Goal: Task Accomplishment & Management: Manage account settings

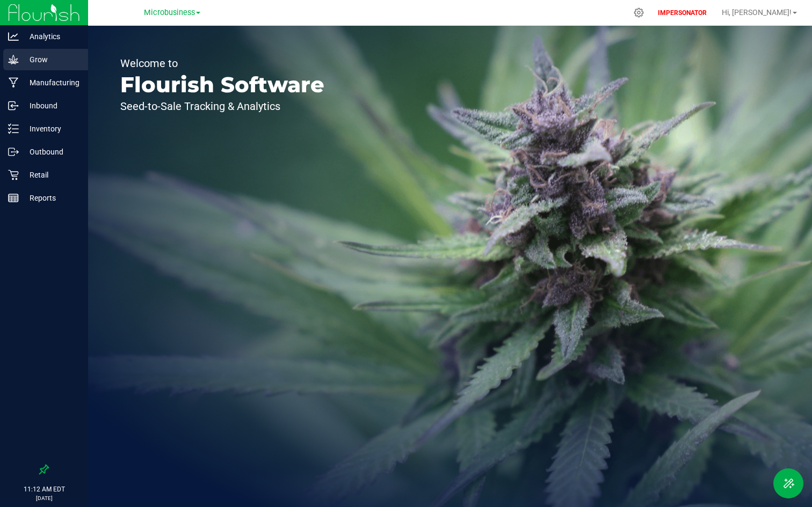
click at [49, 58] on p "Grow" at bounding box center [51, 59] width 64 height 13
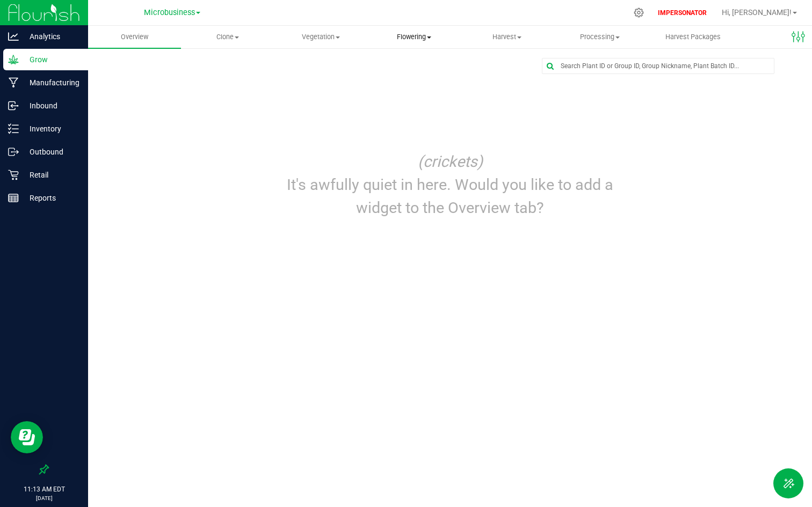
click at [408, 39] on span "Flowering" at bounding box center [414, 37] width 92 height 10
click at [406, 78] on span "Flowering groups" at bounding box center [411, 77] width 89 height 9
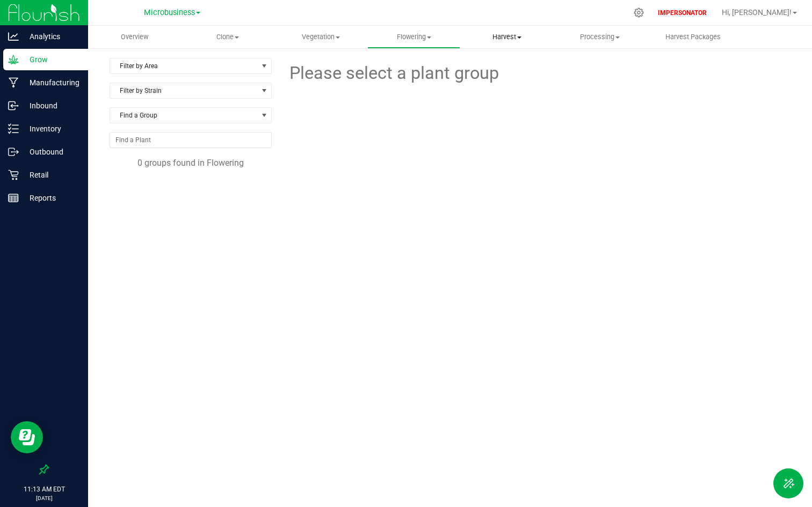
click at [506, 47] on uib-tab-heading "Harvest Harvests Harvested plants" at bounding box center [507, 36] width 92 height 21
click at [489, 63] on span "Harvests" at bounding box center [490, 64] width 60 height 9
click at [166, 13] on span "Microbusiness" at bounding box center [169, 13] width 51 height 10
click at [148, 31] on link "Cultivation" at bounding box center [171, 38] width 157 height 14
click at [417, 35] on span "Flowering" at bounding box center [414, 37] width 92 height 10
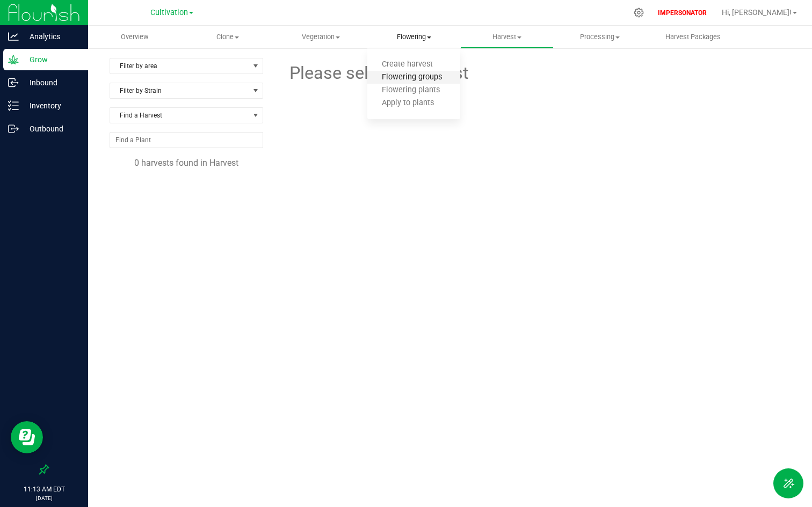
click at [418, 80] on span "Flowering groups" at bounding box center [411, 77] width 89 height 9
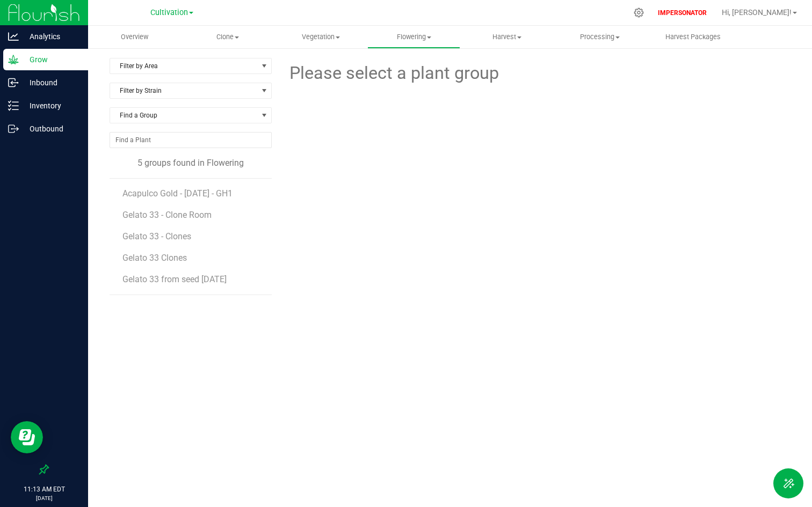
click at [183, 222] on li "Gelato 33 - Clones" at bounding box center [192, 232] width 141 height 21
click at [183, 216] on span "Gelato 33 - Clone Room" at bounding box center [167, 215] width 91 height 10
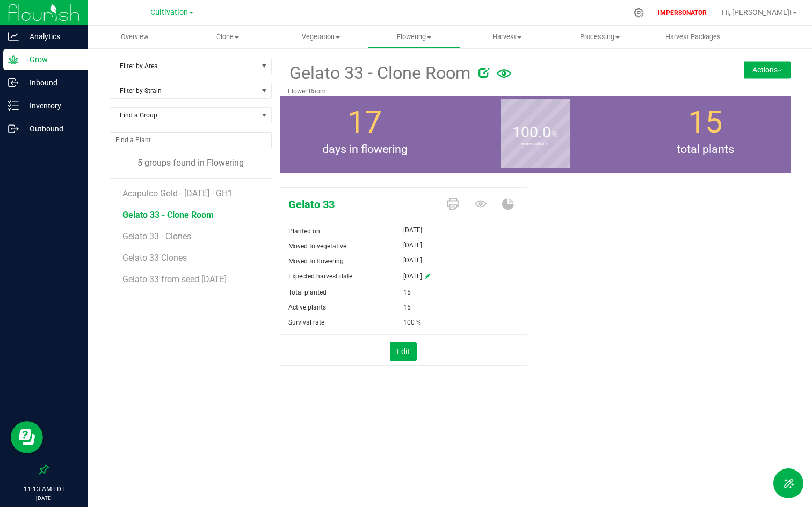
click at [766, 66] on button "Actions" at bounding box center [767, 69] width 47 height 17
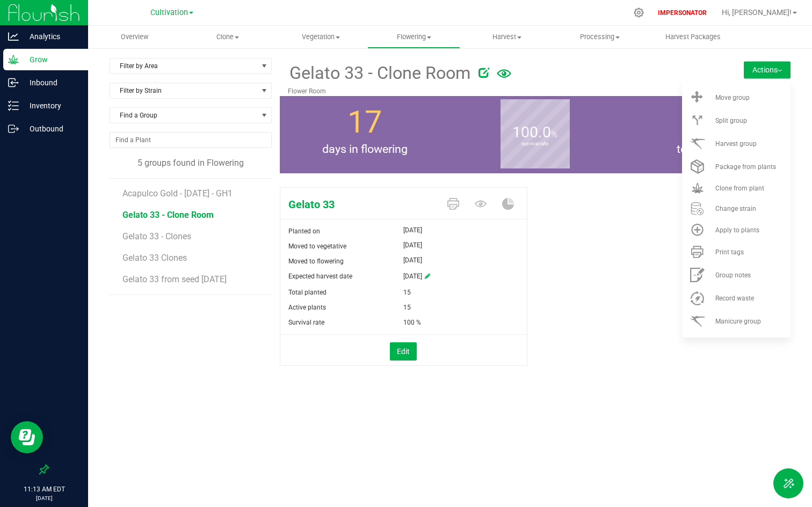
click at [627, 329] on div "Gelato 33 Planted on May 1, 2025 Moved to vegetative Aug 4, 2025 Moved to flowe…" at bounding box center [535, 288] width 511 height 210
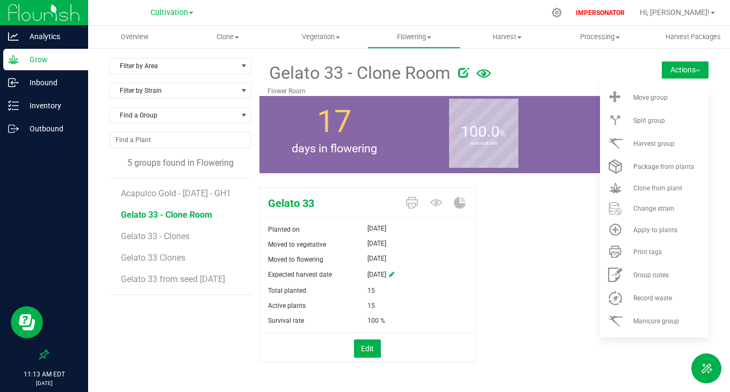
click at [686, 70] on button "Actions" at bounding box center [684, 69] width 47 height 17
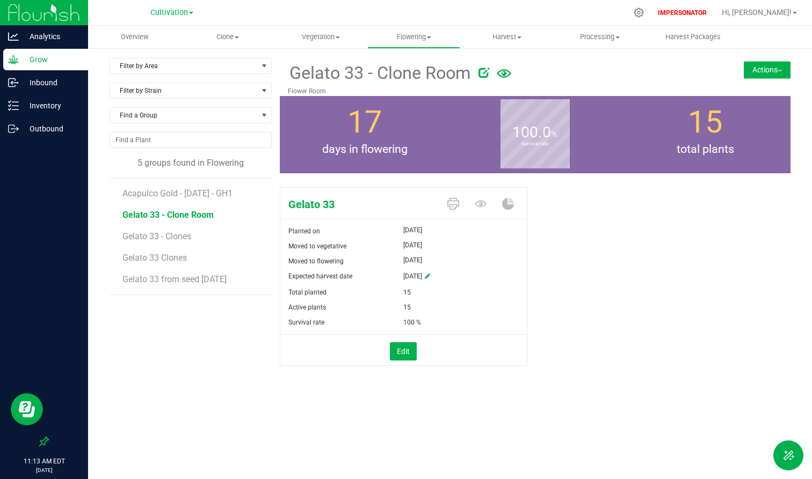
click at [765, 69] on button "Actions" at bounding box center [767, 69] width 47 height 17
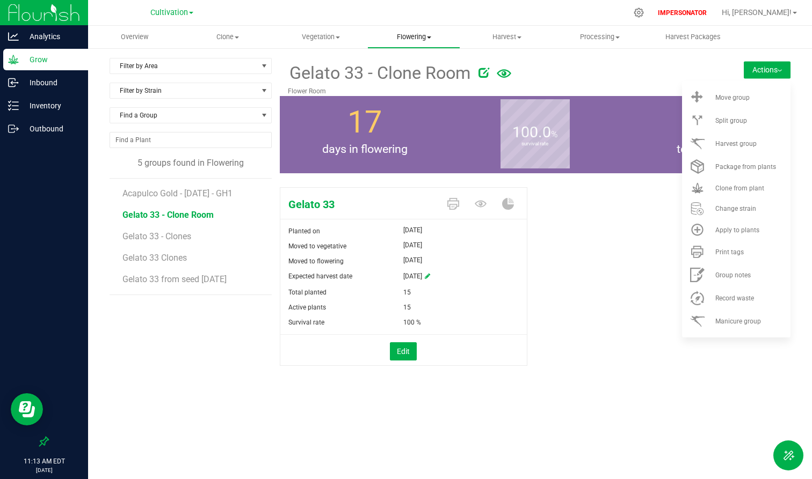
click at [401, 39] on span "Flowering" at bounding box center [414, 37] width 92 height 10
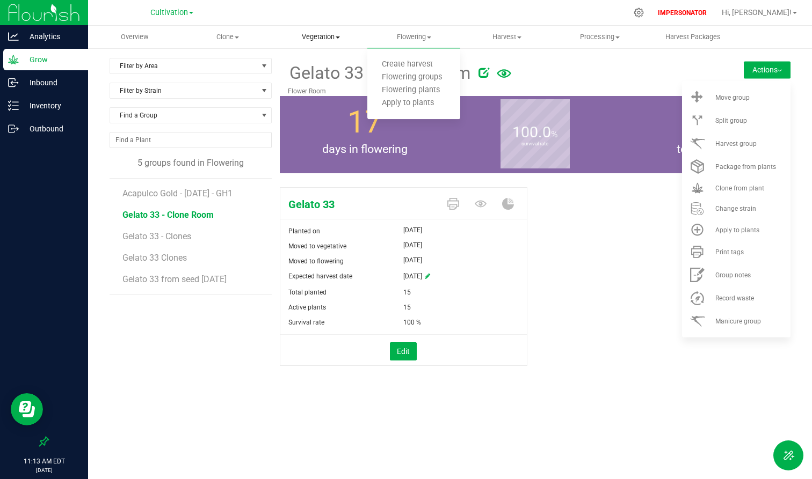
click at [317, 37] on span "Vegetation" at bounding box center [321, 37] width 92 height 10
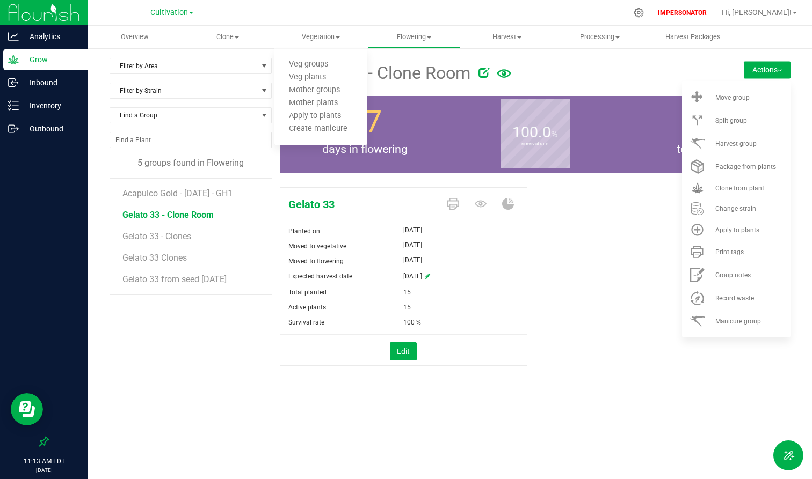
click at [636, 358] on div "Gelato 33 Planted on May 1, 2025 Moved to vegetative Aug 4, 2025 Moved to flowe…" at bounding box center [535, 288] width 511 height 210
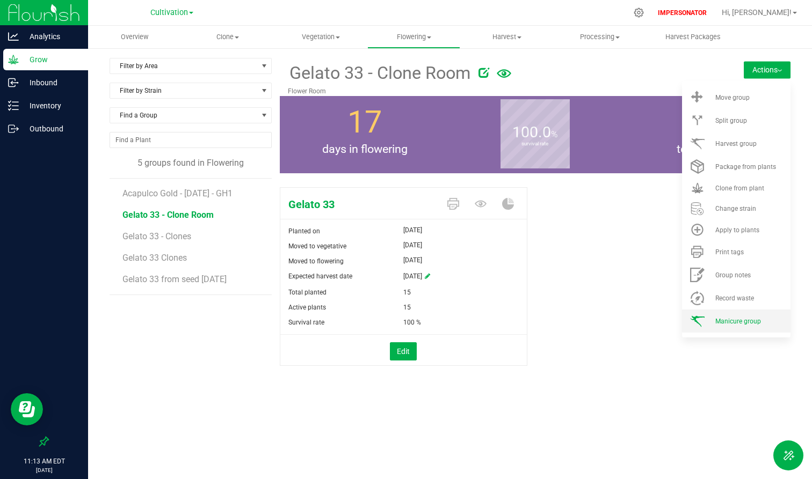
click at [738, 321] on span "Manicure group" at bounding box center [738, 322] width 46 height 8
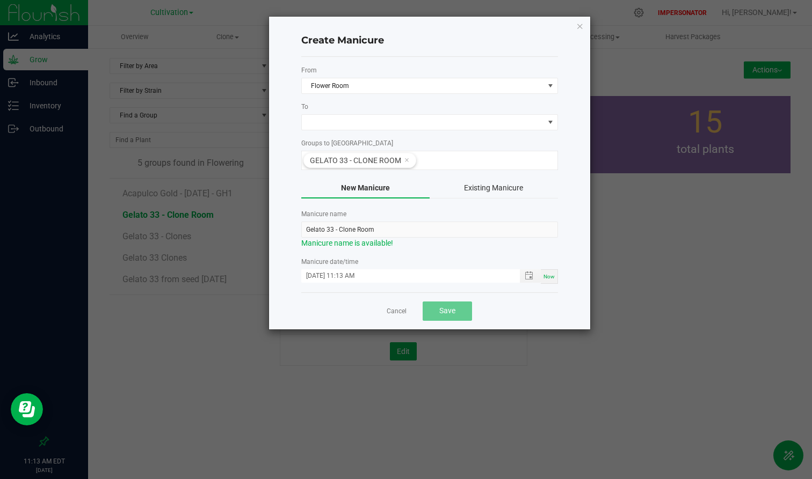
click at [343, 131] on form "From Flower Room To Groups to Manicure Gelato 33 - Clone Room New Manicure Exis…" at bounding box center [429, 175] width 257 height 219
click at [333, 118] on span at bounding box center [423, 122] width 242 height 15
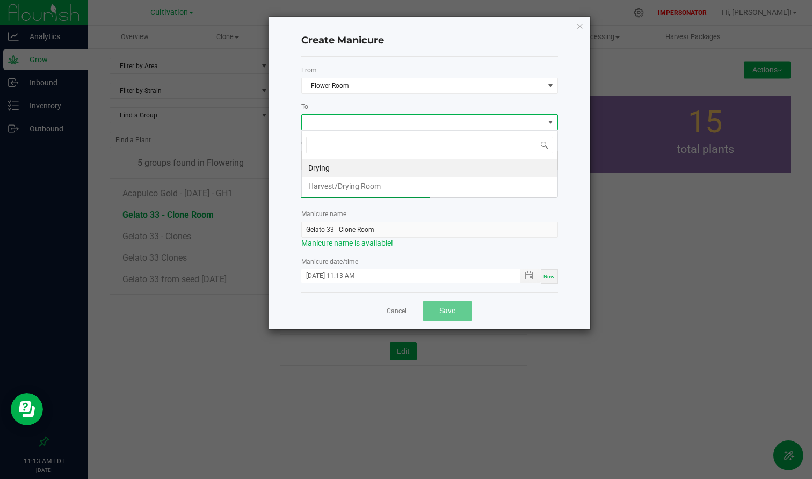
scroll to position [16, 257]
click at [331, 169] on li "Drying" at bounding box center [430, 168] width 256 height 18
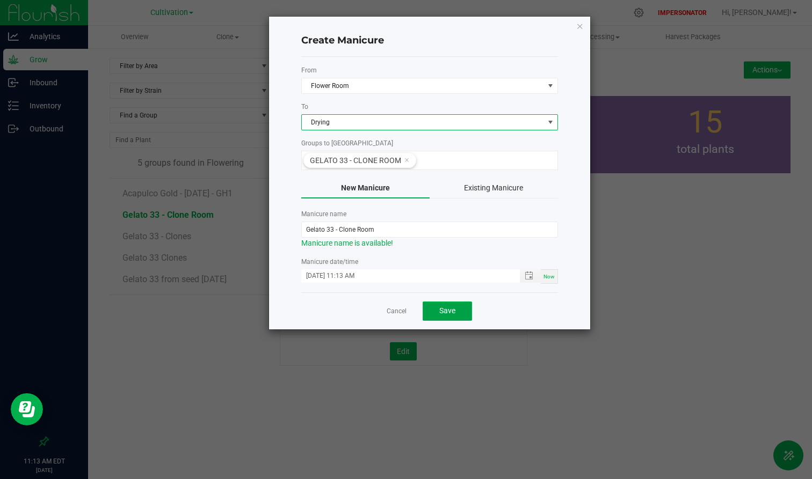
click at [447, 309] on span "Save" at bounding box center [447, 311] width 16 height 9
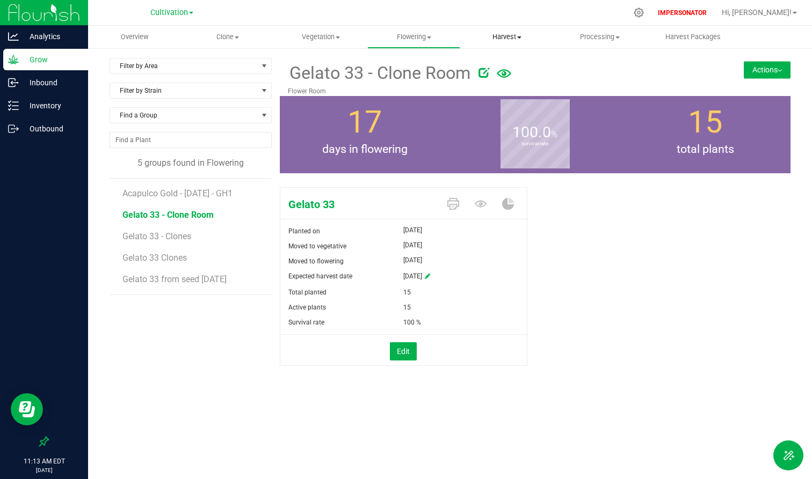
click at [508, 29] on uib-tab-heading "Harvest Harvests Harvested plants" at bounding box center [507, 36] width 92 height 21
click at [507, 38] on span "Harvest" at bounding box center [506, 37] width 93 height 10
click at [506, 40] on span "Harvest" at bounding box center [506, 37] width 93 height 10
click at [500, 68] on span "Harvests" at bounding box center [490, 64] width 60 height 9
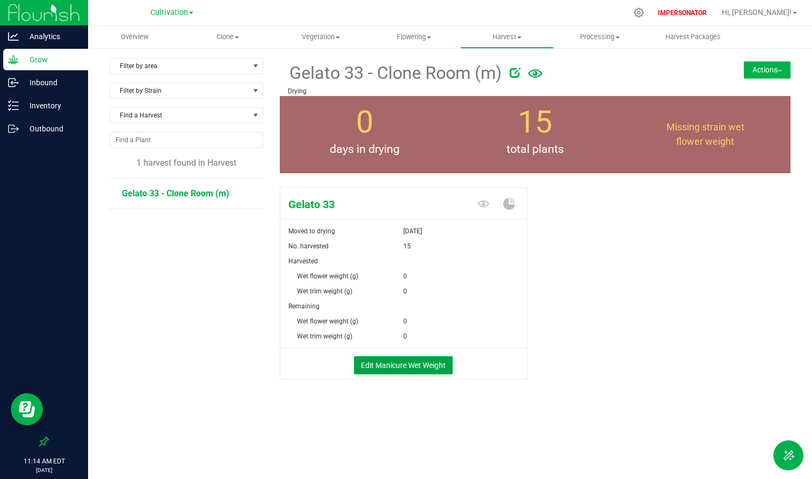
click at [405, 367] on button "Edit Manicure Wet Weight" at bounding box center [403, 366] width 99 height 18
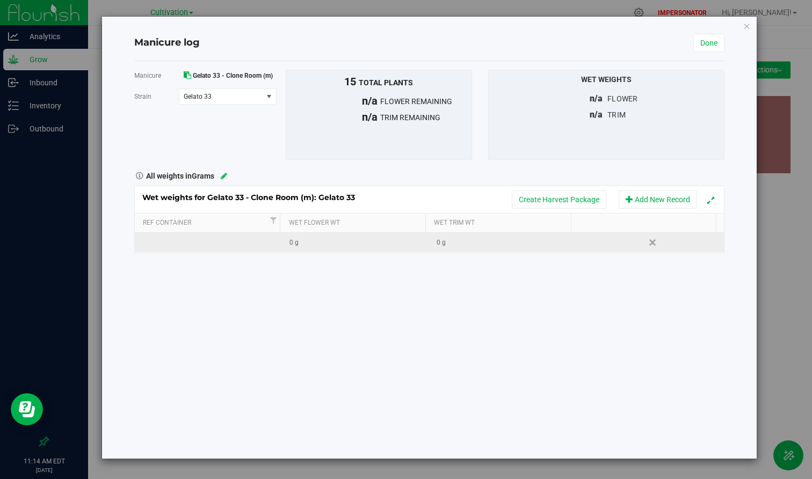
click at [315, 247] on div "0 g" at bounding box center [358, 243] width 139 height 10
click at [658, 197] on button "Add New Record" at bounding box center [658, 200] width 78 height 18
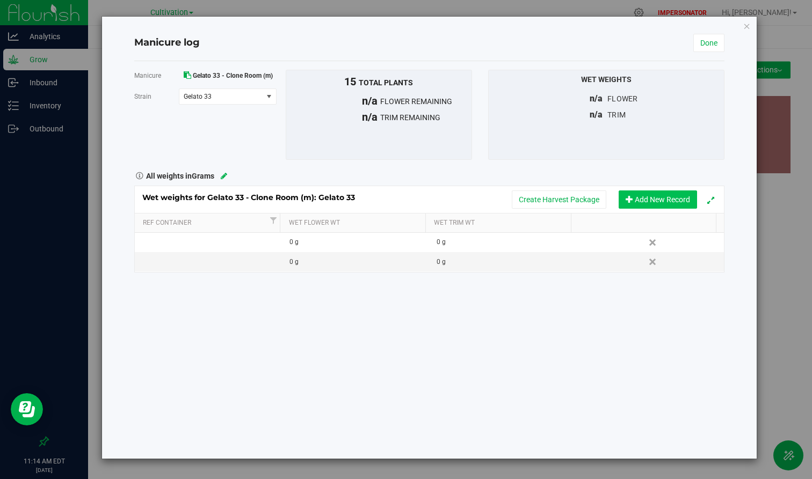
click at [661, 194] on button "Add New Record" at bounding box center [658, 200] width 78 height 18
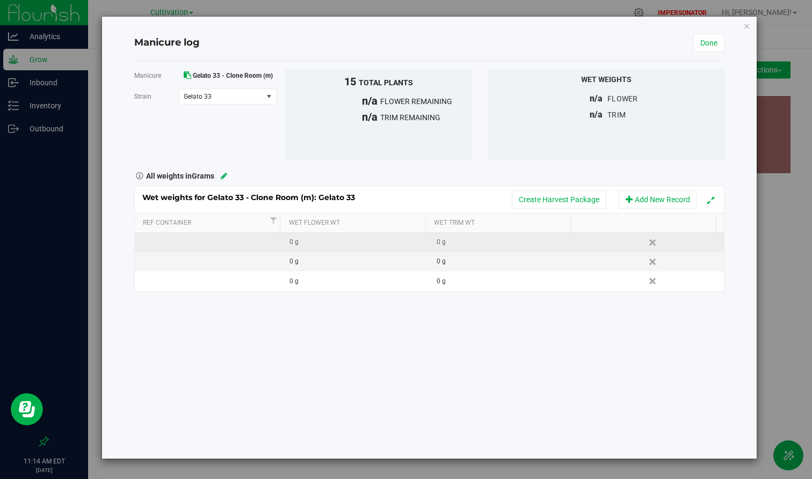
click at [324, 245] on div "0 g" at bounding box center [358, 242] width 139 height 10
click at [320, 268] on td "0 g" at bounding box center [355, 261] width 147 height 19
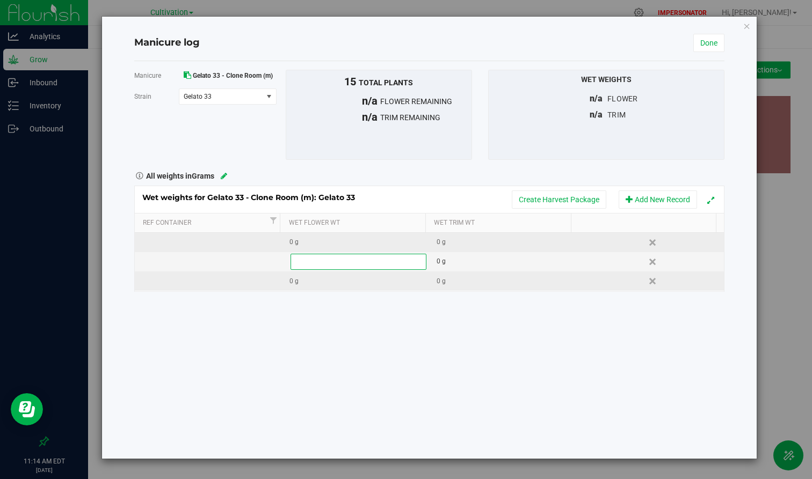
click at [309, 290] on td "0 g" at bounding box center [355, 281] width 147 height 19
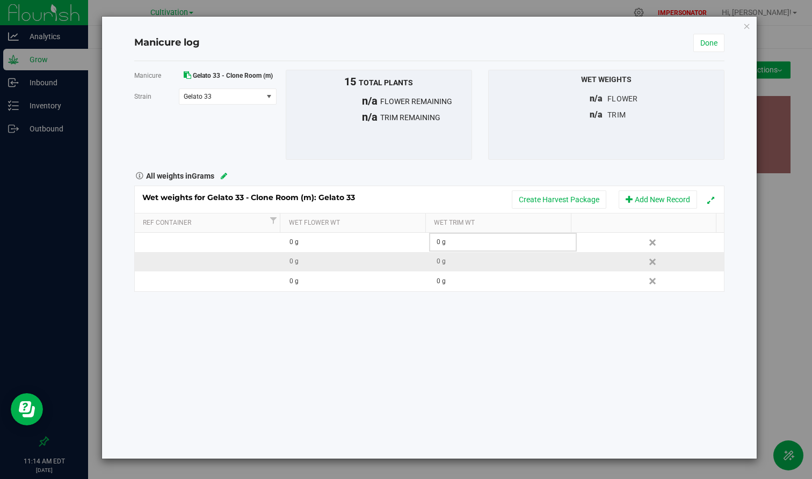
drag, startPoint x: 472, startPoint y: 238, endPoint x: 472, endPoint y: 269, distance: 30.6
click at [472, 239] on div "0 g" at bounding box center [506, 242] width 139 height 10
click at [467, 318] on div "Manicure Gelato 33 - Clone Room (m) Strain Gelato 33 Select strain Gelato 33 To…" at bounding box center [429, 260] width 591 height 398
click at [337, 244] on div "0 g" at bounding box center [358, 242] width 139 height 10
type input "12345"
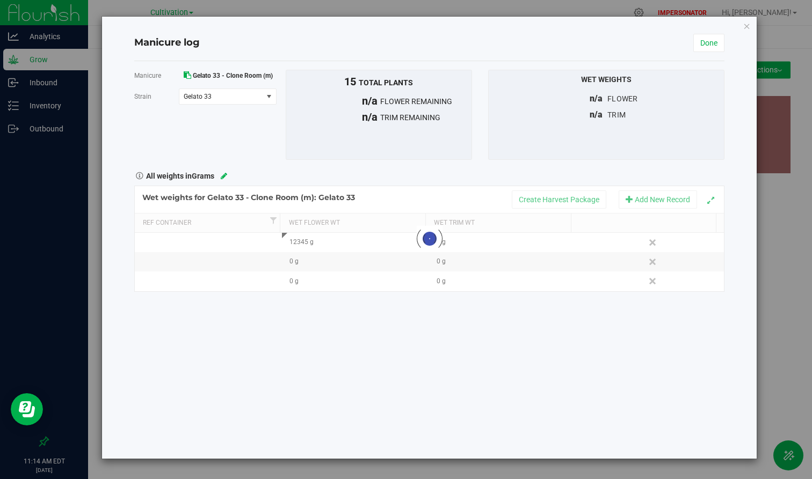
click at [454, 180] on div "All weights in Grams" at bounding box center [429, 175] width 607 height 14
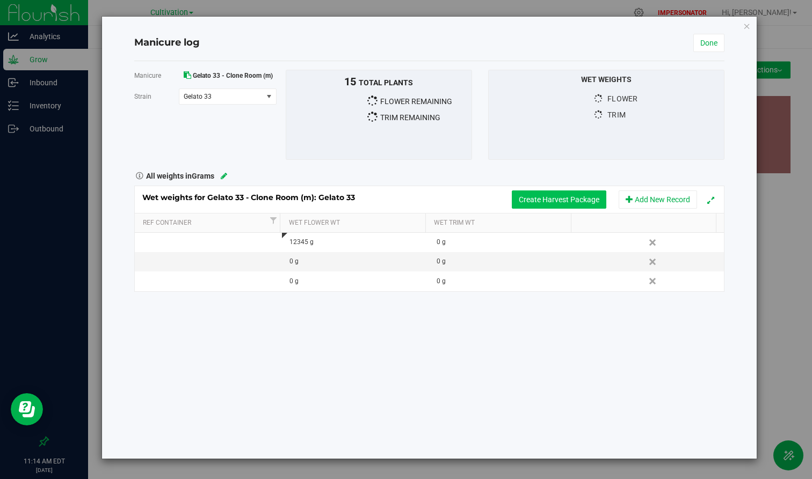
click at [565, 201] on button "Create Harvest Package" at bounding box center [559, 200] width 94 height 18
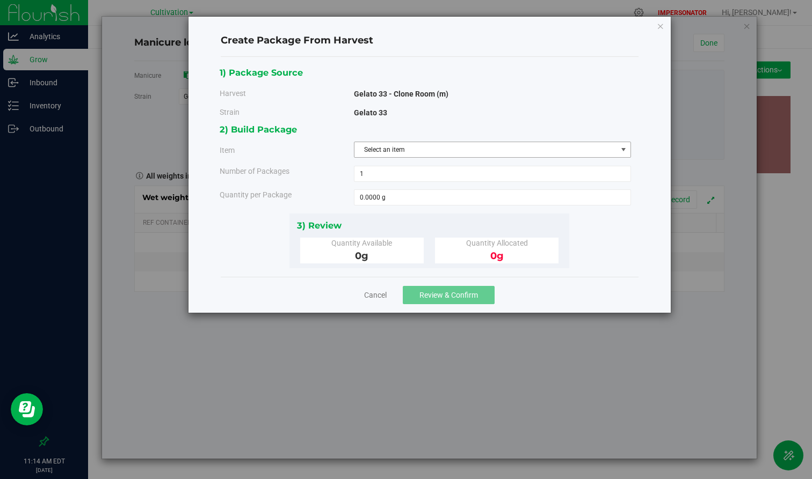
click at [421, 143] on span "Select an item" at bounding box center [485, 149] width 263 height 15
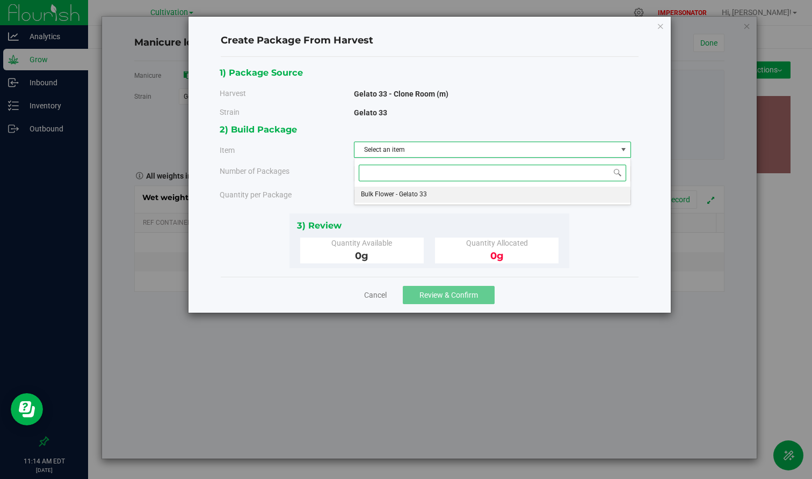
click at [401, 194] on span "Bulk Flower - Gelato 33" at bounding box center [394, 195] width 66 height 14
click at [398, 175] on span "1 1" at bounding box center [492, 174] width 277 height 16
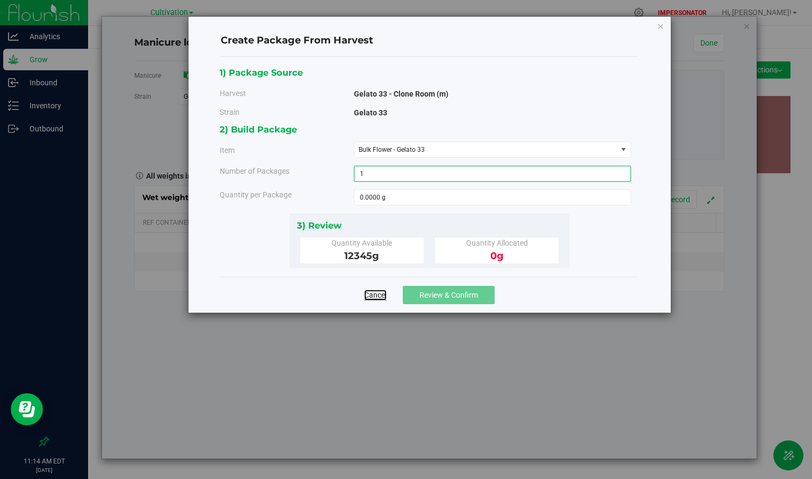
click at [370, 297] on link "Cancel" at bounding box center [375, 295] width 23 height 11
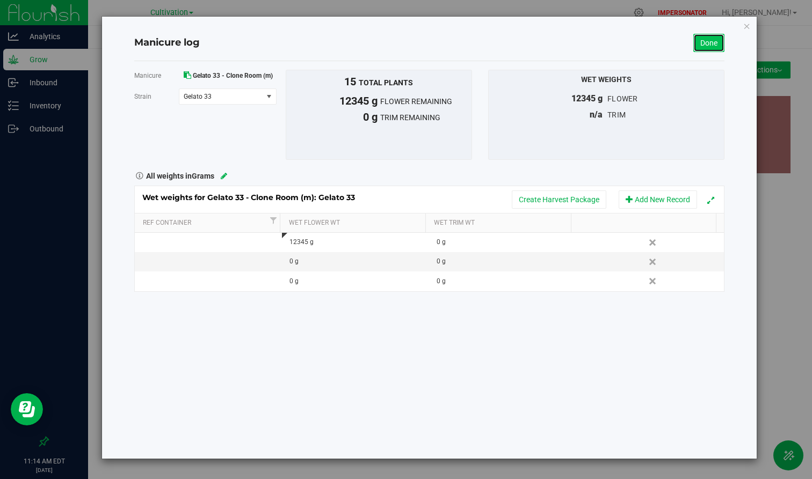
click at [709, 44] on link "Done" at bounding box center [708, 43] width 31 height 18
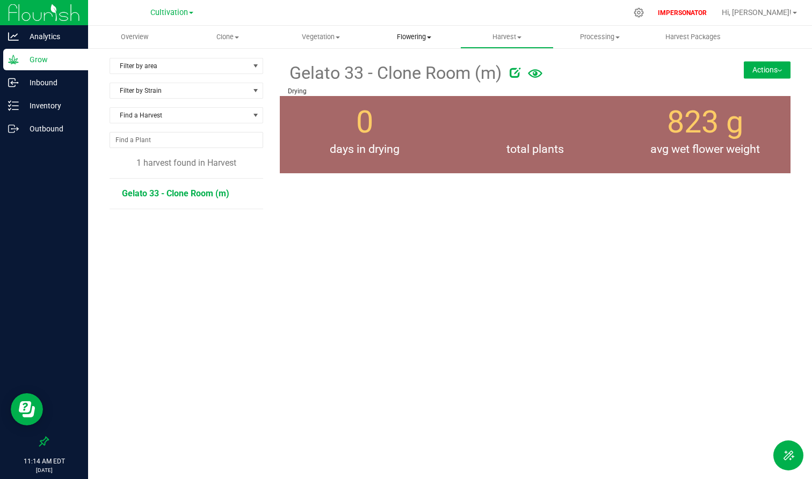
click at [419, 39] on span "Flowering" at bounding box center [414, 37] width 92 height 10
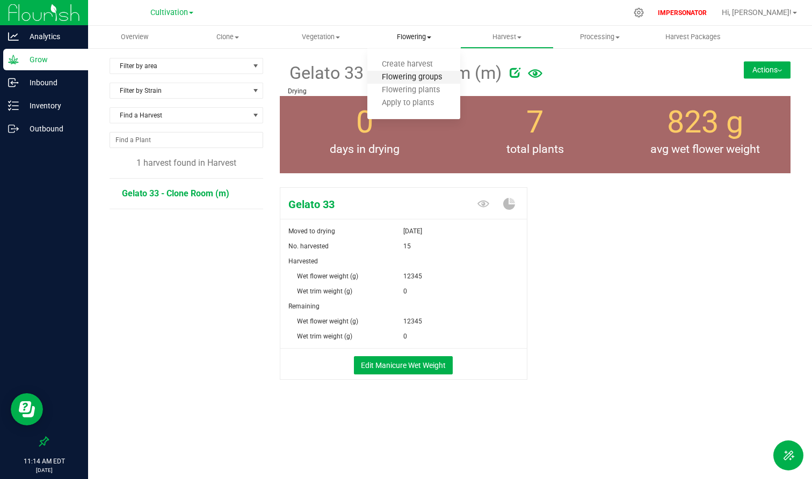
click at [397, 77] on span "Flowering groups" at bounding box center [411, 77] width 89 height 9
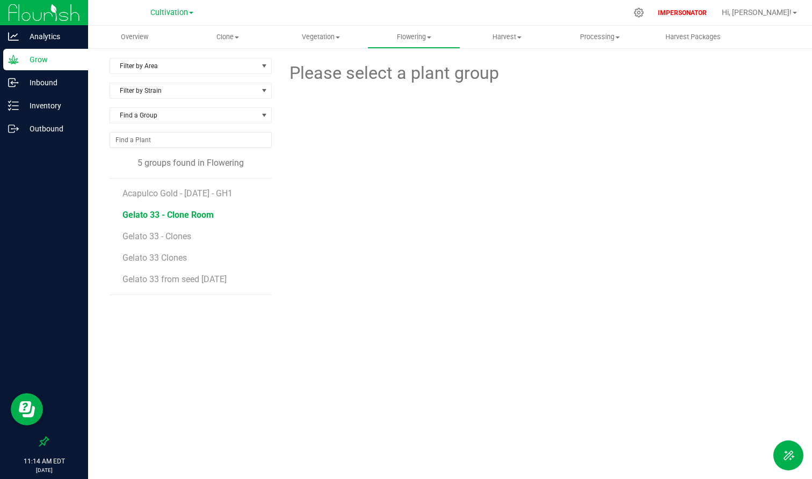
click at [174, 214] on span "Gelato 33 - Clone Room" at bounding box center [167, 215] width 91 height 10
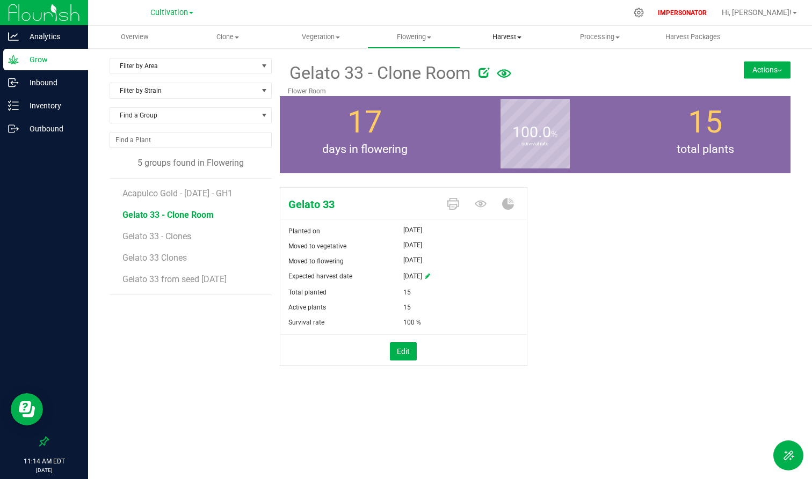
click at [515, 35] on span "Harvest" at bounding box center [507, 37] width 92 height 10
click at [504, 56] on ul "Harvests Harvested plants" at bounding box center [506, 71] width 93 height 45
click at [505, 38] on span "Harvest" at bounding box center [506, 37] width 93 height 10
click at [494, 69] on li "Harvests" at bounding box center [506, 65] width 93 height 13
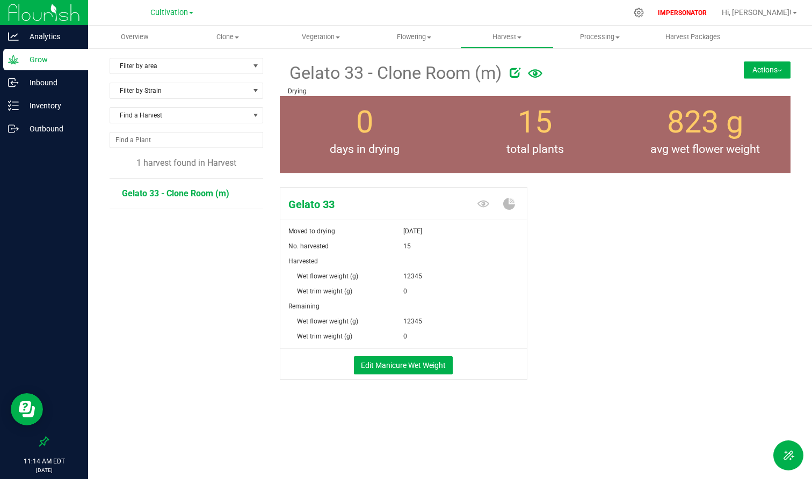
drag, startPoint x: 505, startPoint y: 74, endPoint x: 419, endPoint y: 77, distance: 86.0
click at [419, 77] on div "Gelato 33 - Clone Room (m)" at bounding box center [493, 72] width 410 height 28
drag, startPoint x: 230, startPoint y: 193, endPoint x: 87, endPoint y: 196, distance: 143.4
click at [86, 195] on div "Analytics Grow Inbound Inventory Outbound 11:14 AM EDT 09/22/2025 09/22 Cultiva…" at bounding box center [406, 239] width 812 height 479
click at [176, 206] on li "Gelato 33 - Clone Room (m)" at bounding box center [189, 194] width 134 height 30
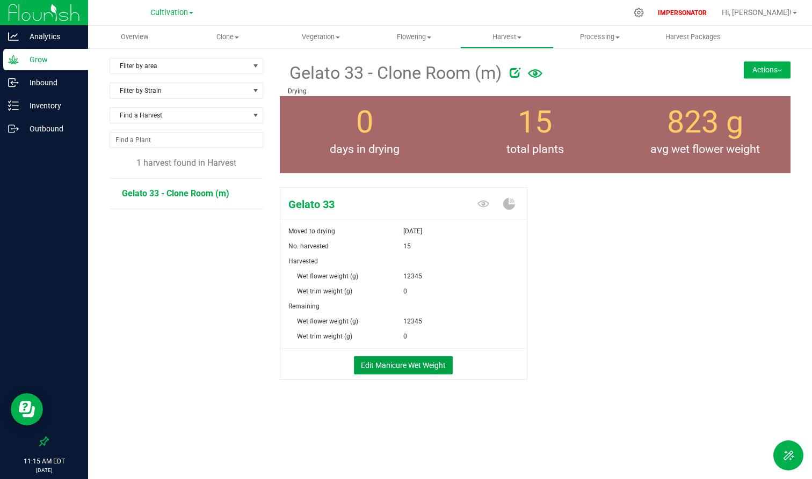
click at [383, 360] on button "Edit Manicure Wet Weight" at bounding box center [403, 366] width 99 height 18
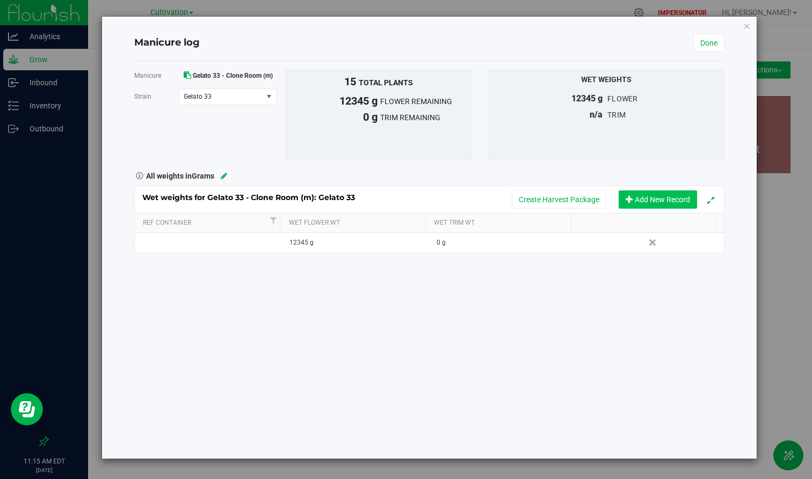
click at [666, 195] on button "Add New Record" at bounding box center [658, 200] width 78 height 18
click at [659, 195] on button "Add New Record" at bounding box center [658, 200] width 78 height 18
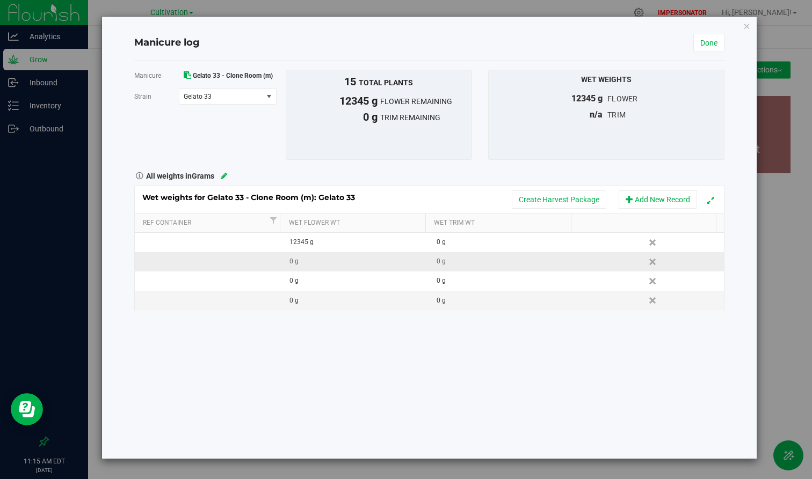
click at [191, 264] on td at bounding box center [208, 261] width 147 height 19
type input "bin 1"
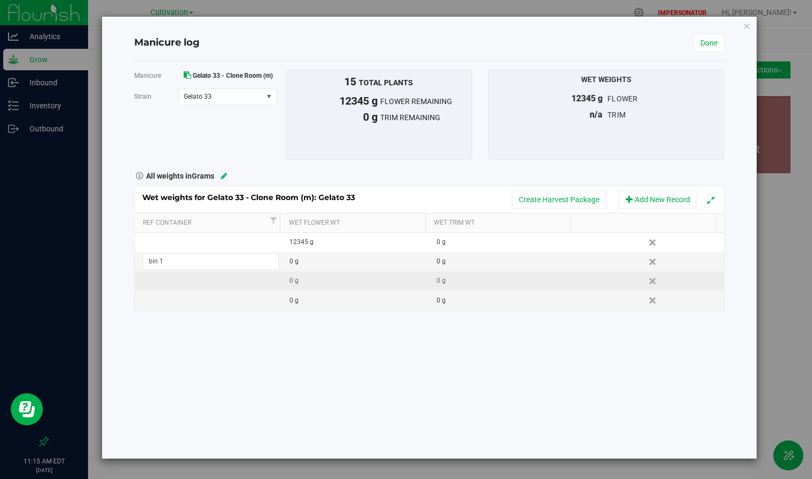
click at [202, 277] on div "Wet weights for Gelato 33 - Clone Room (m): Gelato 33 Create Harvest Package Ad…" at bounding box center [429, 249] width 591 height 126
click at [166, 282] on td at bounding box center [208, 281] width 147 height 19
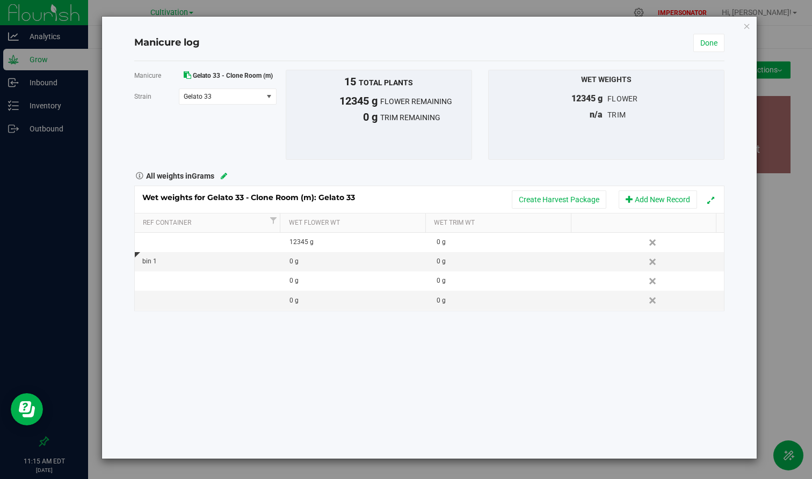
click at [225, 338] on div "Manicure Gelato 33 - Clone Room (m) Strain Gelato 33 Select strain Gelato 33 To…" at bounding box center [429, 260] width 591 height 398
click at [318, 261] on div "0 g" at bounding box center [358, 262] width 139 height 10
type input "123"
click at [303, 342] on div "Manicure Gelato 33 - Clone Room (m) Strain Gelato 33 Select strain Gelato 33 To…" at bounding box center [429, 260] width 591 height 398
click at [711, 47] on link "Done" at bounding box center [708, 43] width 31 height 18
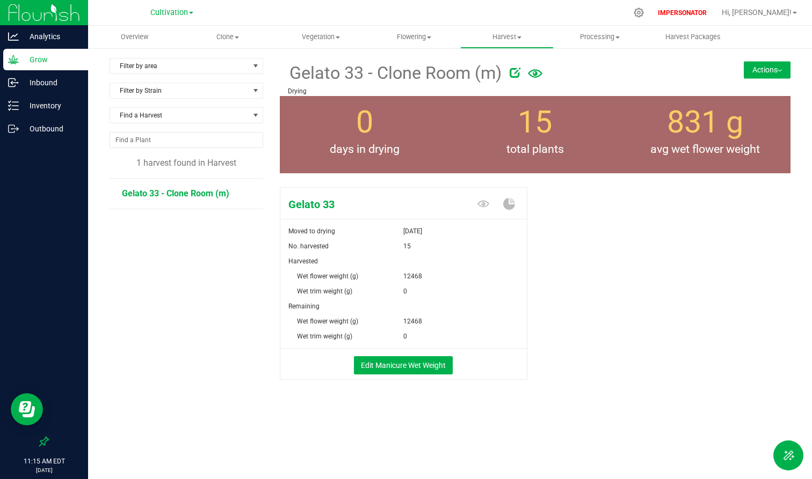
drag, startPoint x: 398, startPoint y: 274, endPoint x: 439, endPoint y: 277, distance: 40.9
click at [437, 274] on div "Wet flower weight (g) 12468" at bounding box center [403, 269] width 246 height 30
drag, startPoint x: 288, startPoint y: 308, endPoint x: 308, endPoint y: 308, distance: 19.9
click at [308, 308] on span "Remaining" at bounding box center [303, 307] width 31 height 8
drag, startPoint x: 403, startPoint y: 318, endPoint x: 454, endPoint y: 319, distance: 51.0
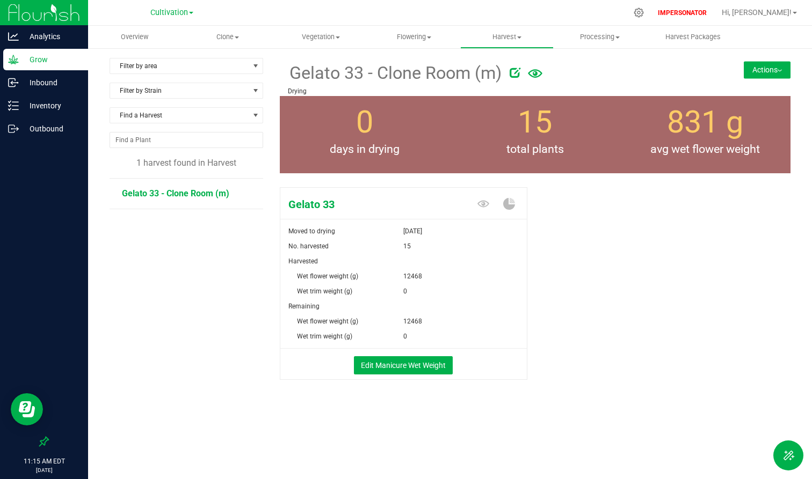
click at [454, 319] on div "12468" at bounding box center [464, 321] width 123 height 15
click at [416, 326] on span "12468" at bounding box center [412, 321] width 19 height 15
click at [386, 364] on button "Edit Manicure Wet Weight" at bounding box center [403, 366] width 99 height 18
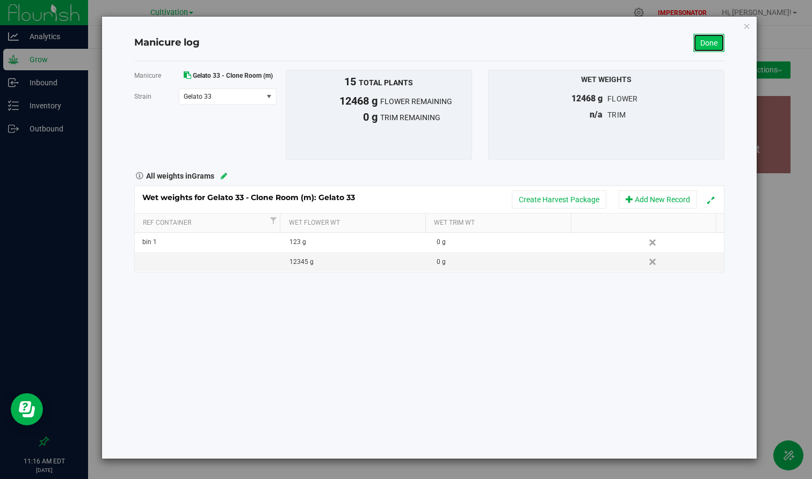
click at [722, 42] on link "Done" at bounding box center [708, 43] width 31 height 18
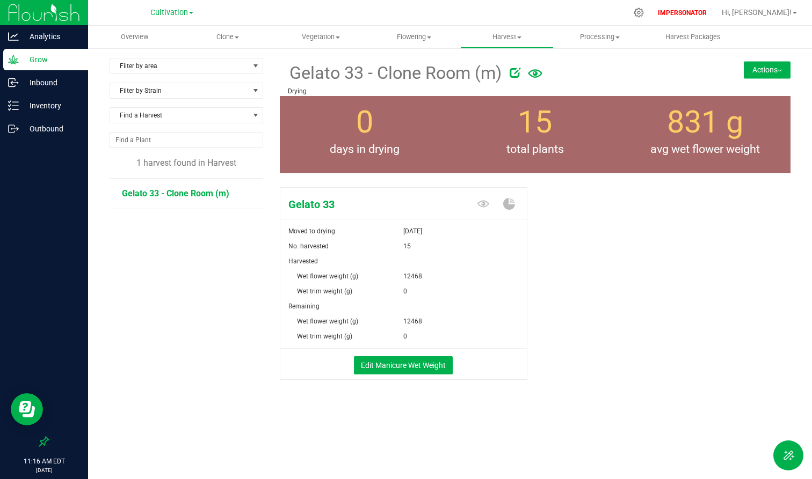
click at [769, 64] on button "Actions" at bounding box center [767, 69] width 47 height 17
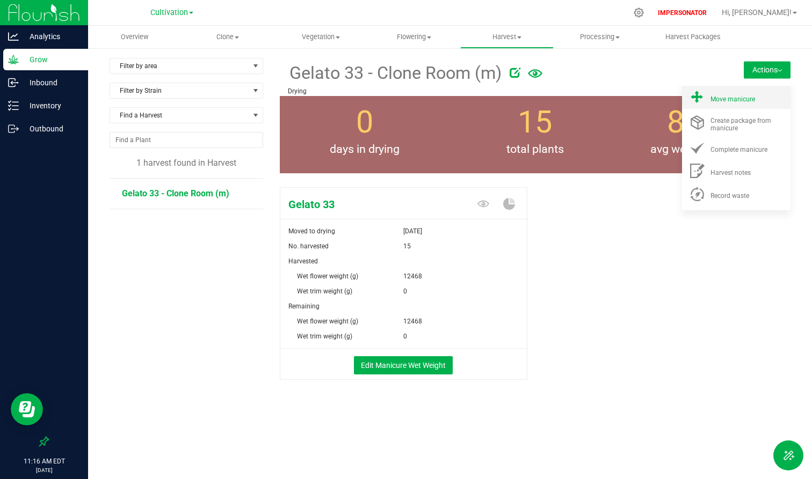
click at [741, 99] on span "Move manicure" at bounding box center [732, 100] width 45 height 8
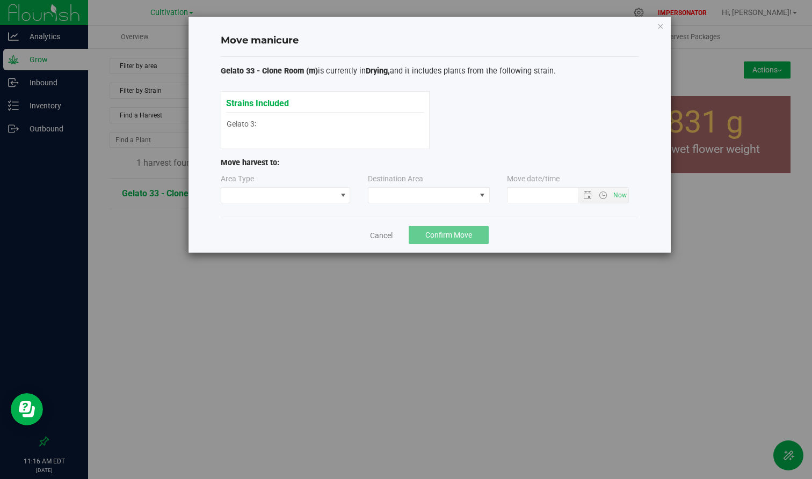
type input "9/22/2025 11:16 AM"
click at [296, 203] on div "Area Type Destination Area Move date/time 9/22/2025 11:16 AM" at bounding box center [430, 190] width 418 height 35
click at [290, 197] on span at bounding box center [278, 195] width 115 height 15
click at [264, 232] on li "Processing" at bounding box center [285, 233] width 129 height 18
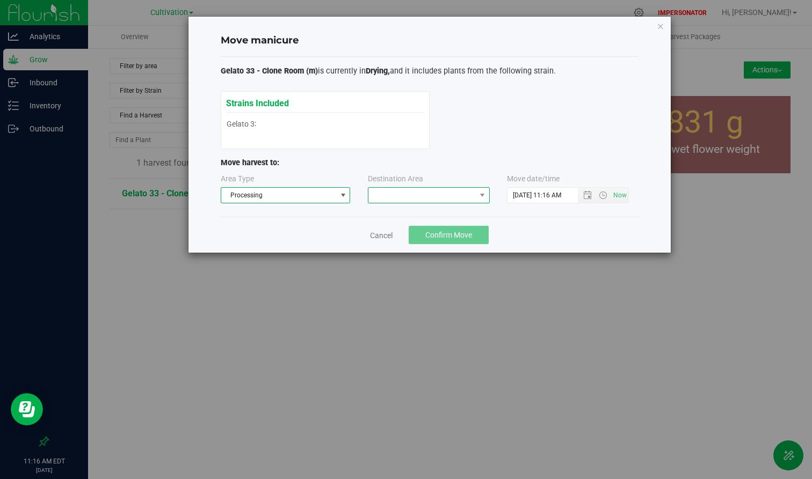
click at [394, 201] on span at bounding box center [421, 195] width 107 height 15
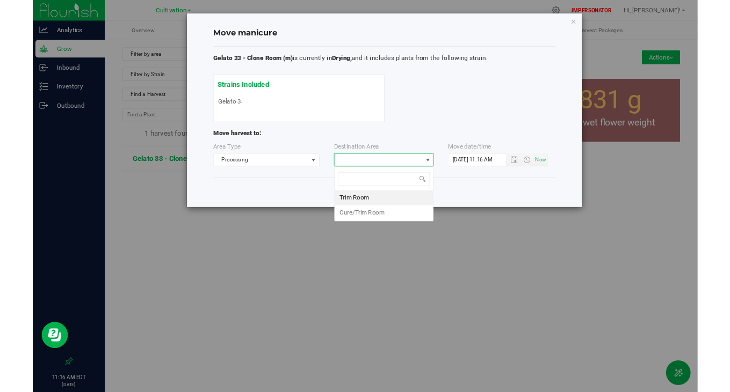
scroll to position [16, 122]
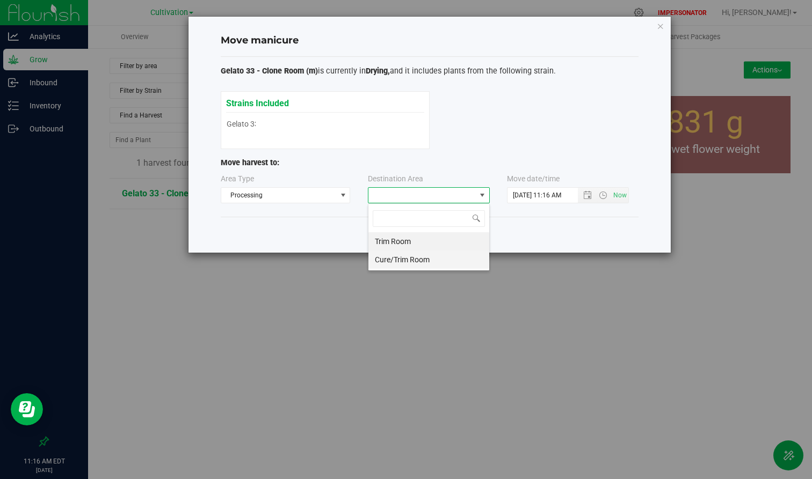
click at [383, 261] on li "Cure/Trim Room" at bounding box center [428, 260] width 121 height 18
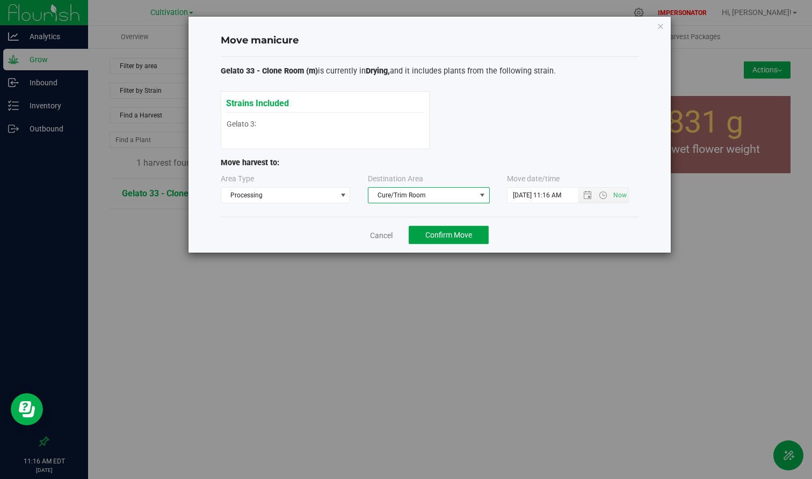
click at [425, 232] on span "Confirm Move" at bounding box center [448, 235] width 47 height 9
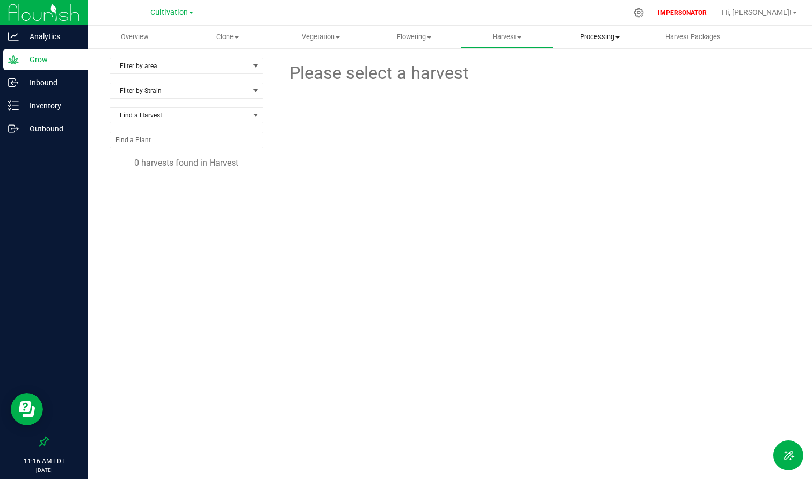
click at [609, 32] on span "Processing" at bounding box center [600, 37] width 92 height 10
click at [587, 80] on span "Processing harvests" at bounding box center [603, 77] width 99 height 9
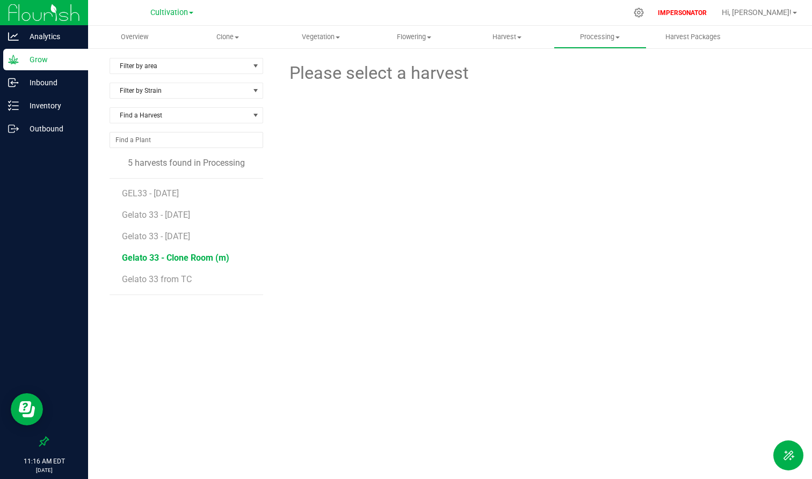
click at [174, 263] on span "Gelato 33 - Clone Room (m)" at bounding box center [175, 258] width 107 height 10
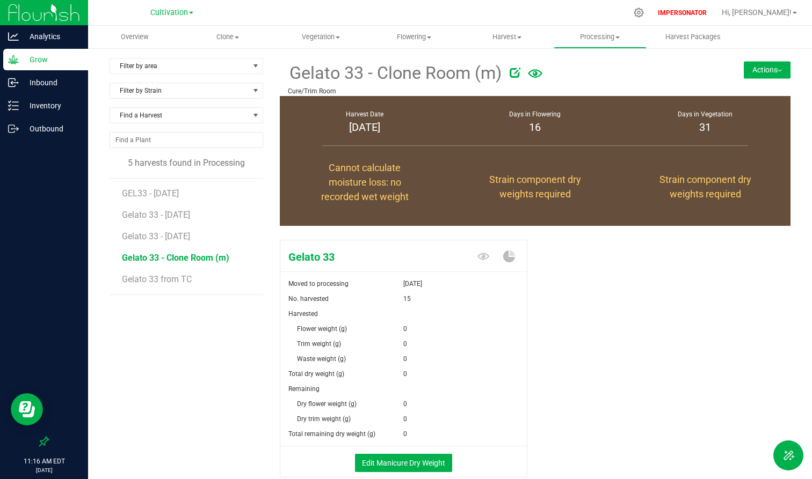
drag, startPoint x: 295, startPoint y: 330, endPoint x: 367, endPoint y: 333, distance: 71.5
click at [381, 330] on div "Flower weight (g)" at bounding box center [341, 329] width 123 height 15
drag, startPoint x: 301, startPoint y: 341, endPoint x: 374, endPoint y: 342, distance: 72.5
click at [374, 342] on div "Trim weight (g)" at bounding box center [341, 344] width 123 height 15
click at [407, 362] on div "0" at bounding box center [464, 359] width 123 height 15
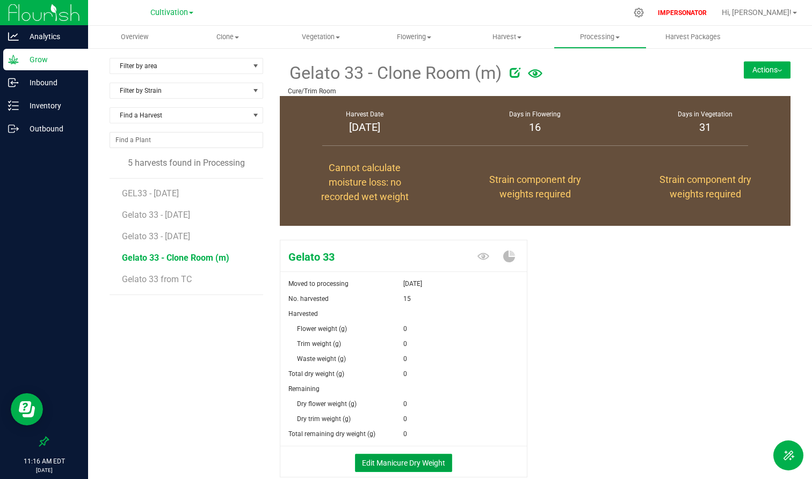
click at [396, 459] on button "Edit Manicure Dry Weight" at bounding box center [403, 463] width 97 height 18
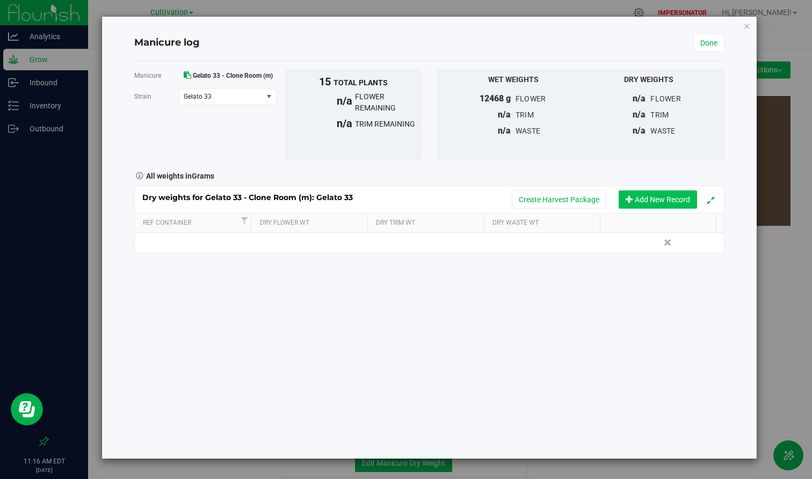
click at [663, 198] on button "Add New Record" at bounding box center [658, 200] width 78 height 18
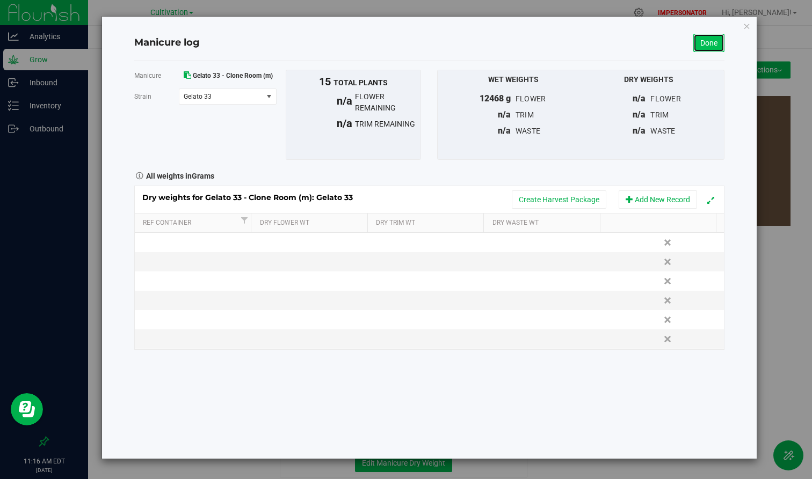
click at [700, 39] on link "Done" at bounding box center [708, 43] width 31 height 18
